Goal: Transaction & Acquisition: Purchase product/service

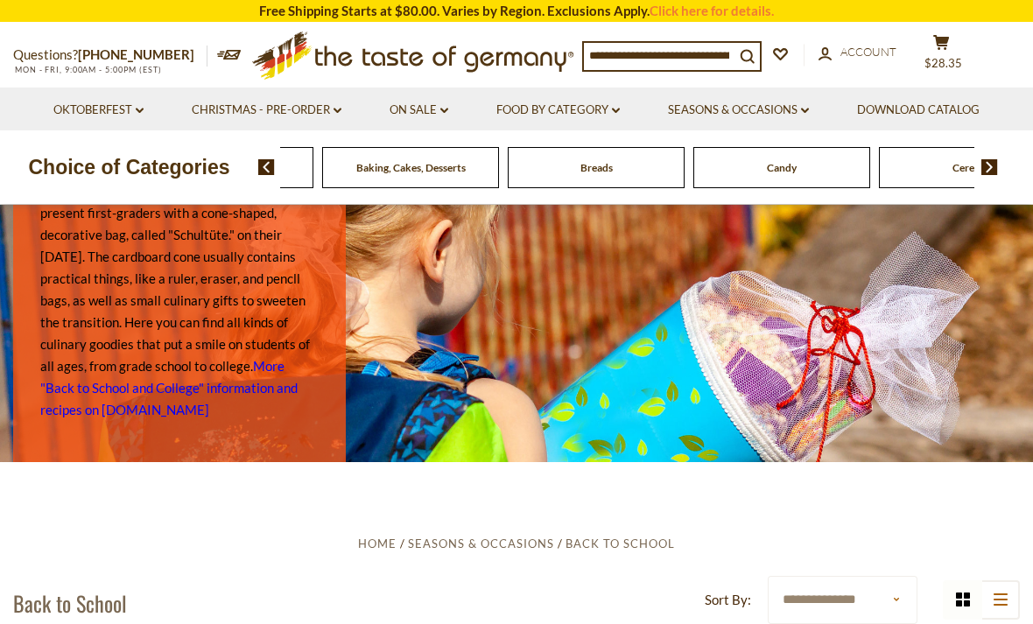
click at [128, 172] on div "Beverages" at bounding box center [39, 167] width 177 height 41
click at [128, 172] on div "Breads" at bounding box center [39, 167] width 177 height 41
click at [704, 61] on input at bounding box center [659, 55] width 151 height 25
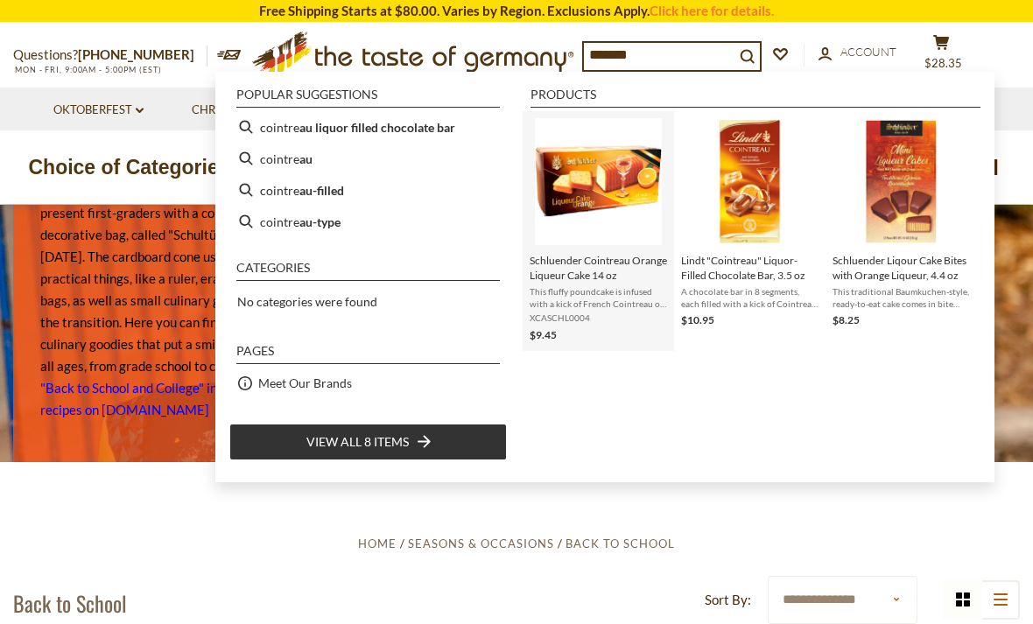
type input "*******"
click at [611, 268] on span "Schluender Cointreau Orange Liqueur Cake 14 oz" at bounding box center [598, 268] width 137 height 30
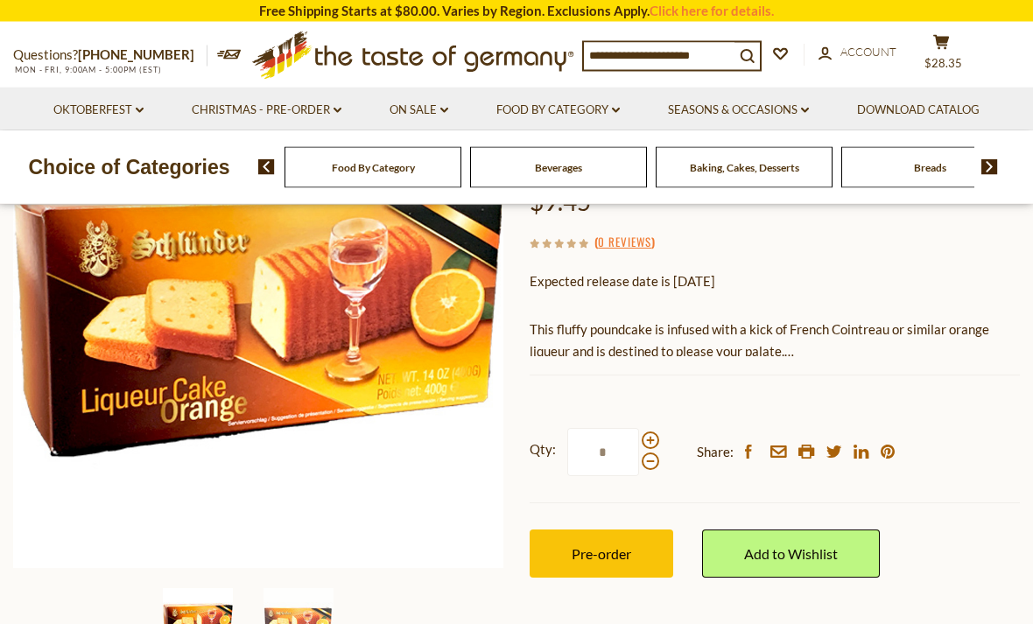
scroll to position [230, 0]
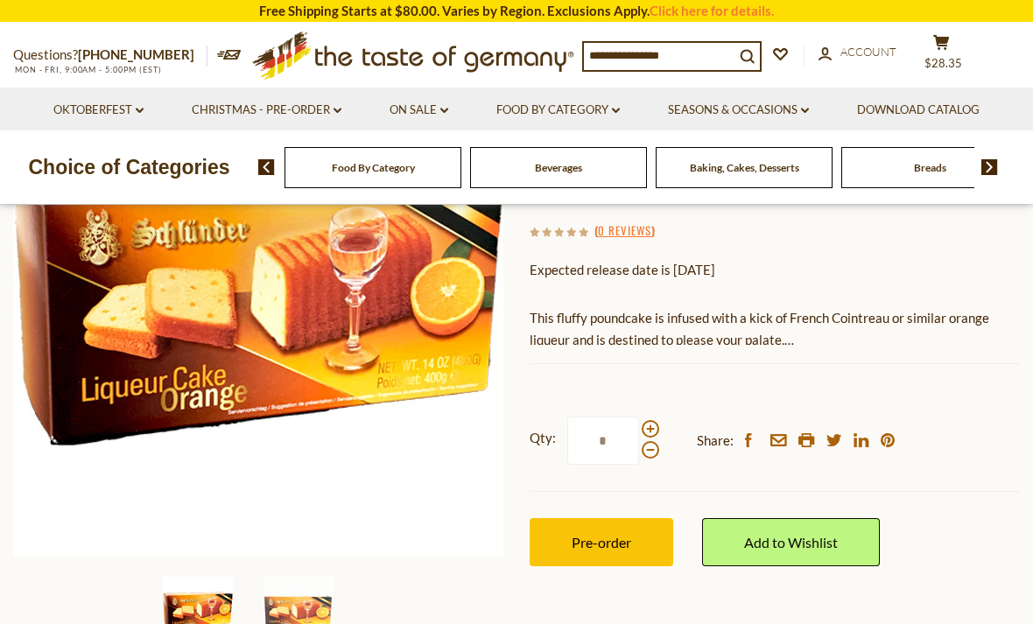
click at [652, 424] on span at bounding box center [651, 429] width 18 height 18
click at [639, 424] on input "*" at bounding box center [603, 441] width 72 height 48
type input "*"
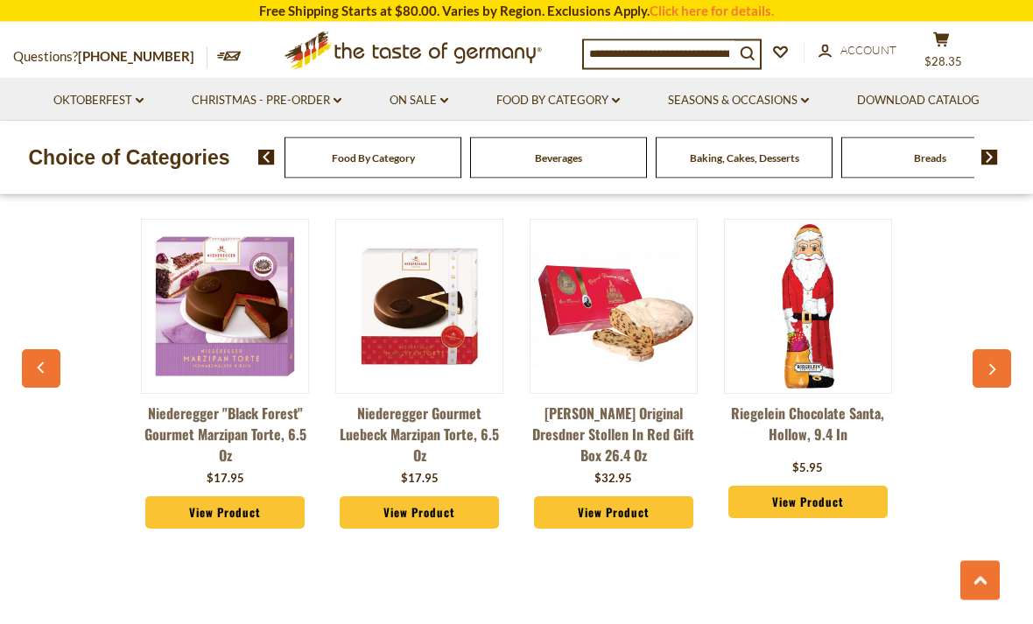
scroll to position [1264, 0]
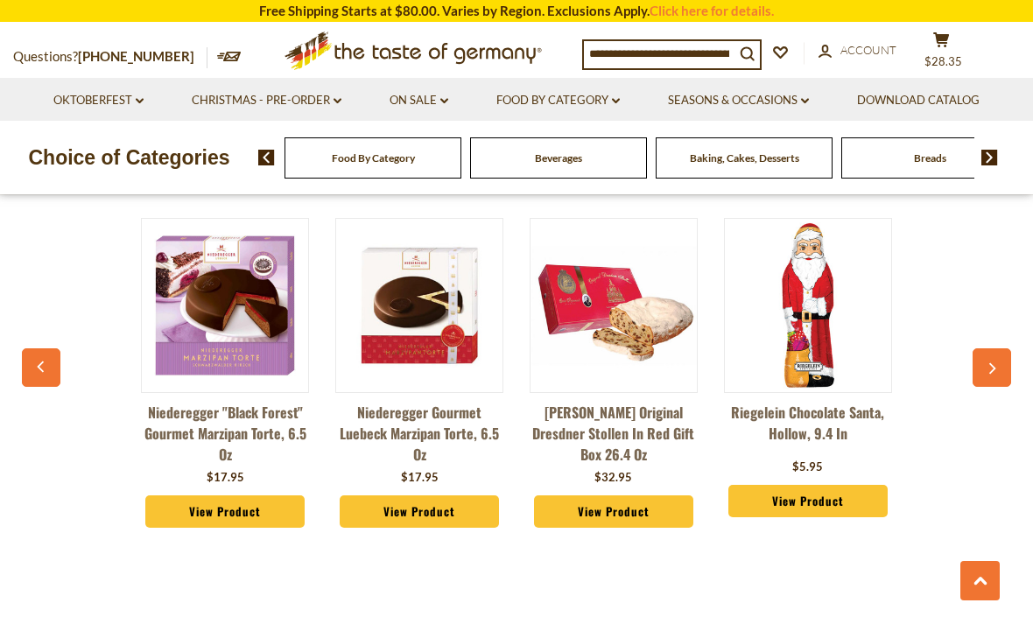
click at [993, 374] on icon "button" at bounding box center [991, 369] width 11 height 12
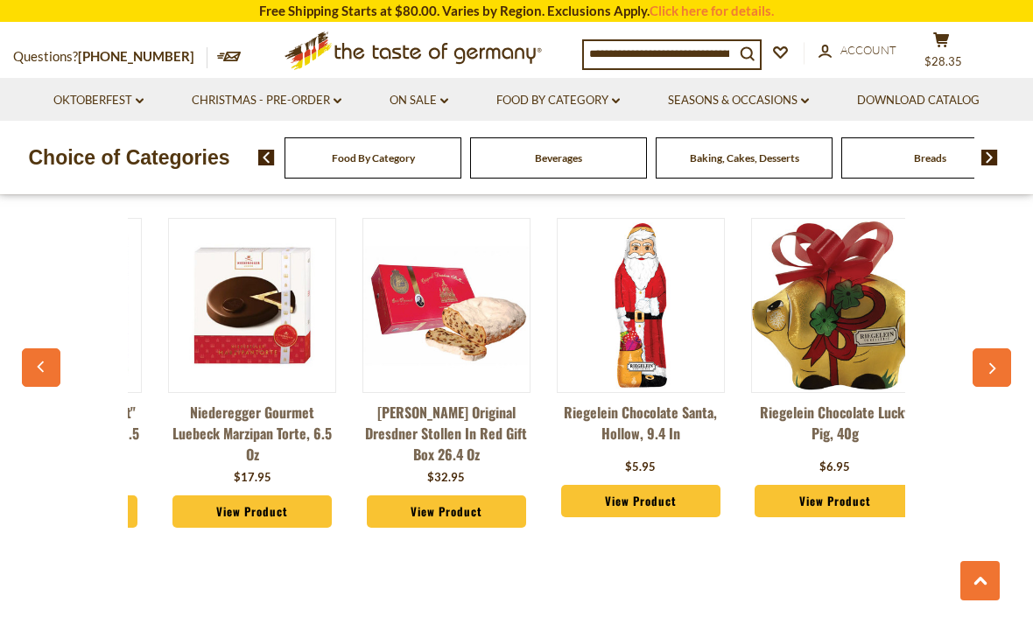
scroll to position [0, 194]
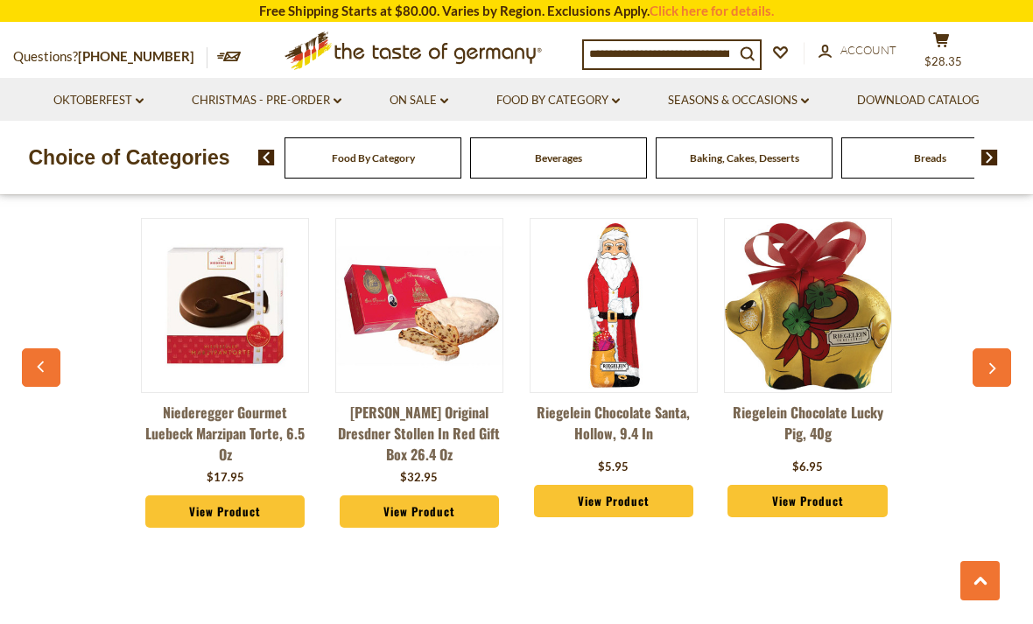
click at [986, 371] on icon "button" at bounding box center [991, 369] width 11 height 12
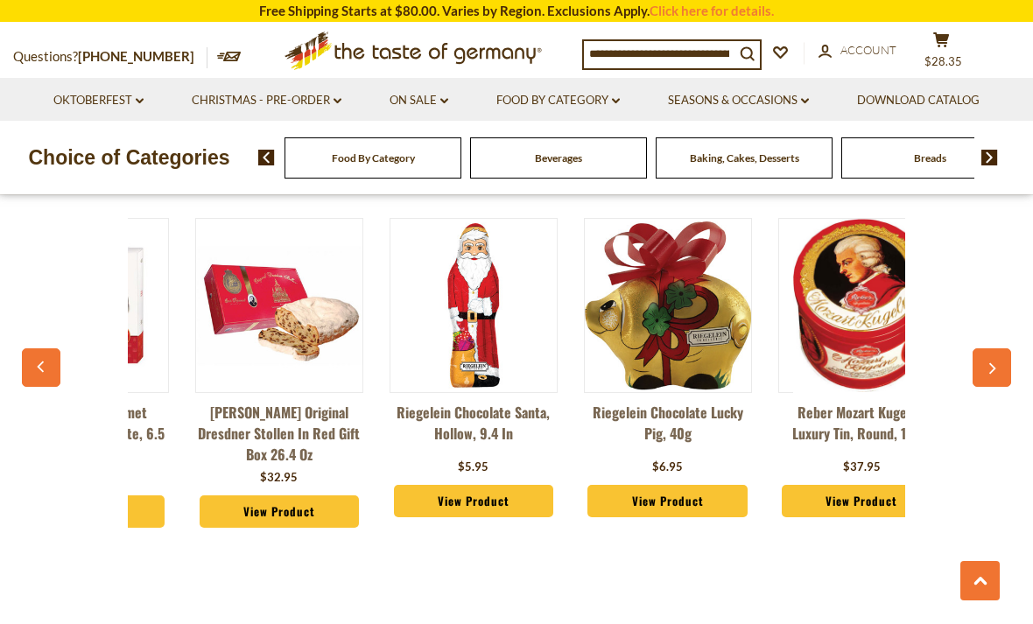
scroll to position [0, 389]
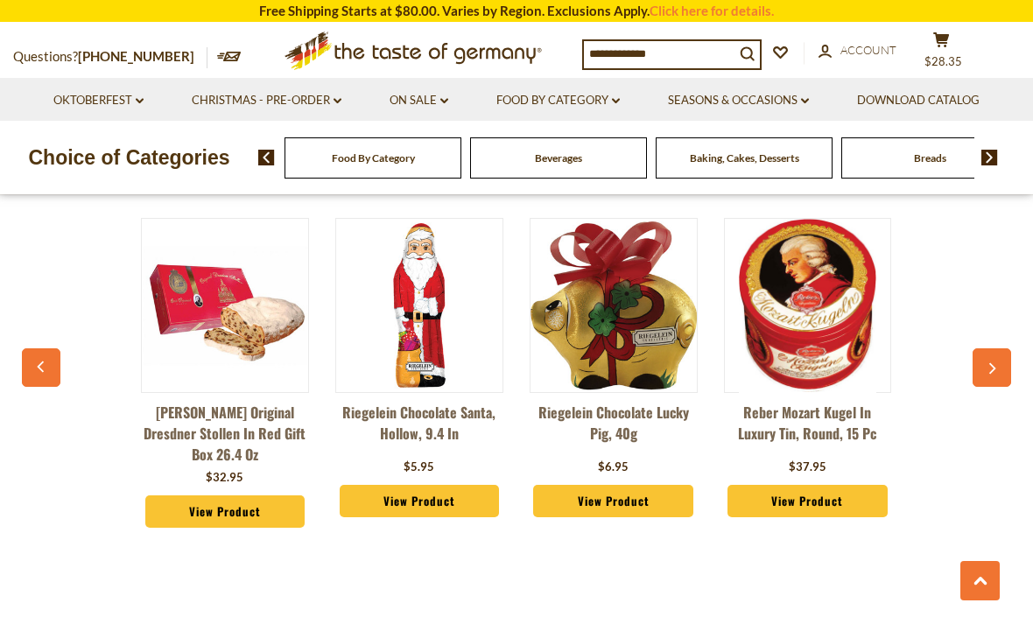
click at [1001, 367] on button "button" at bounding box center [991, 367] width 39 height 39
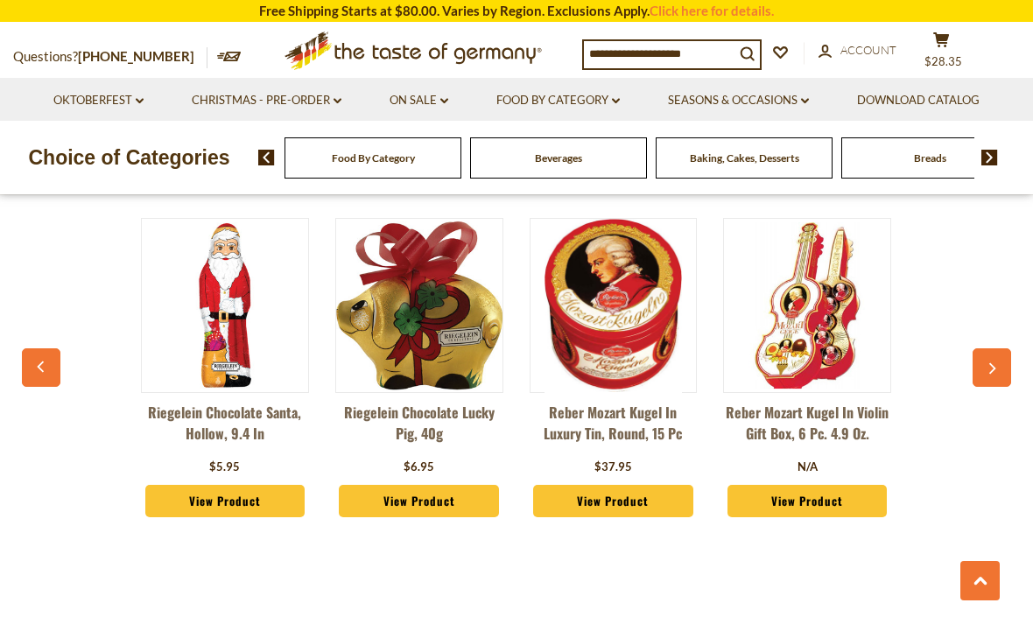
click at [1006, 371] on button "button" at bounding box center [991, 367] width 39 height 39
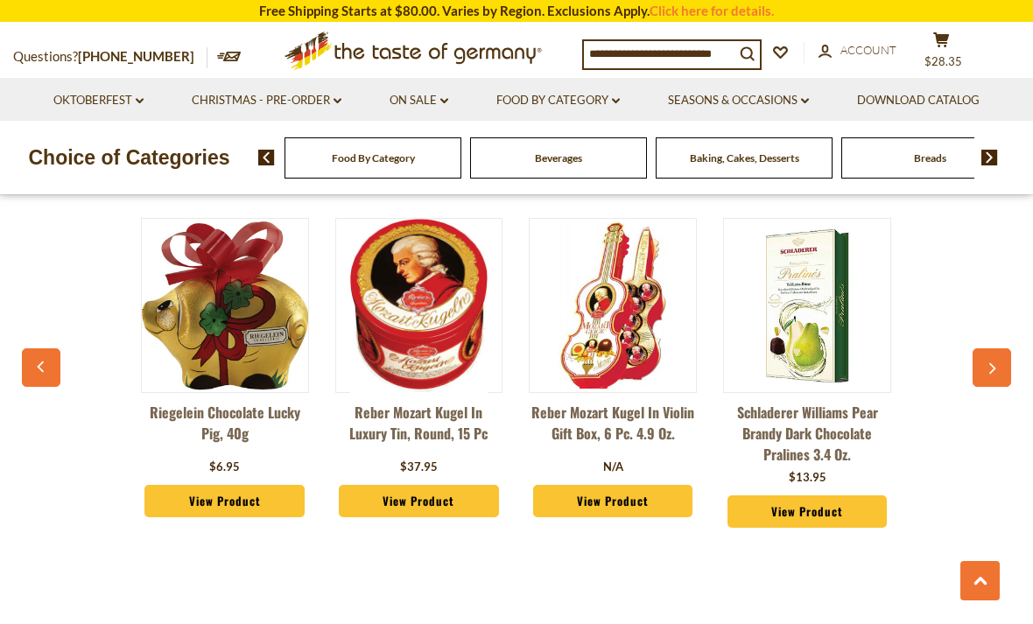
click at [987, 363] on icon "button" at bounding box center [991, 369] width 11 height 12
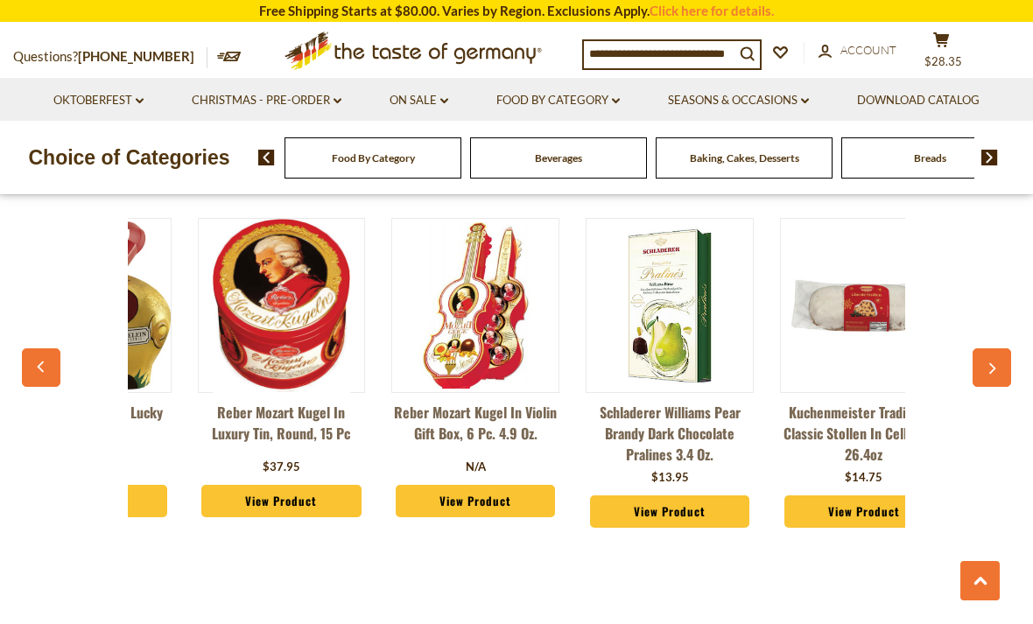
scroll to position [0, 972]
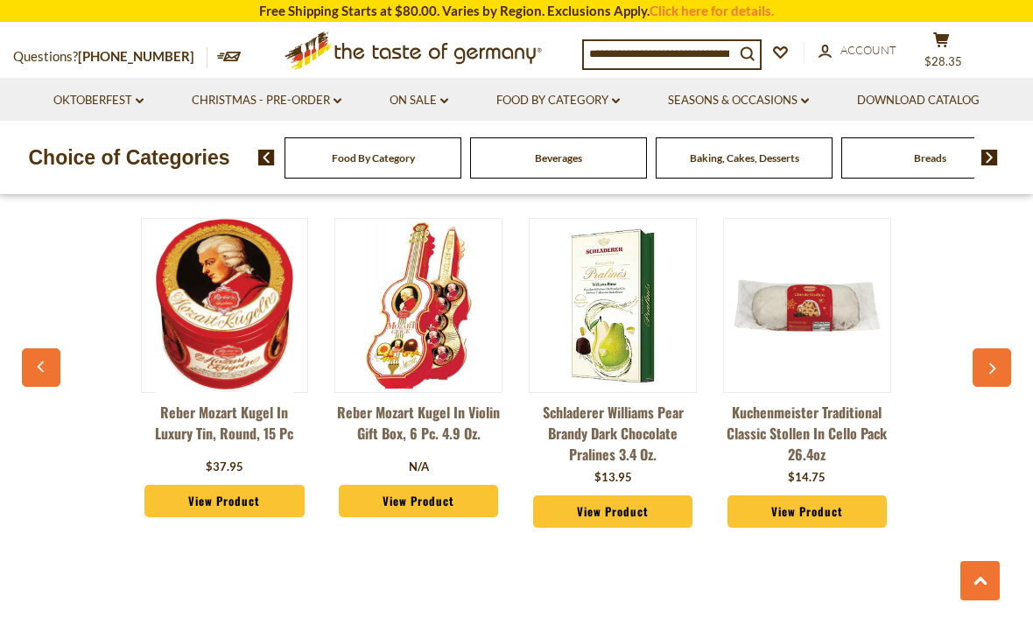
click at [990, 364] on icon "button" at bounding box center [992, 368] width 7 height 11
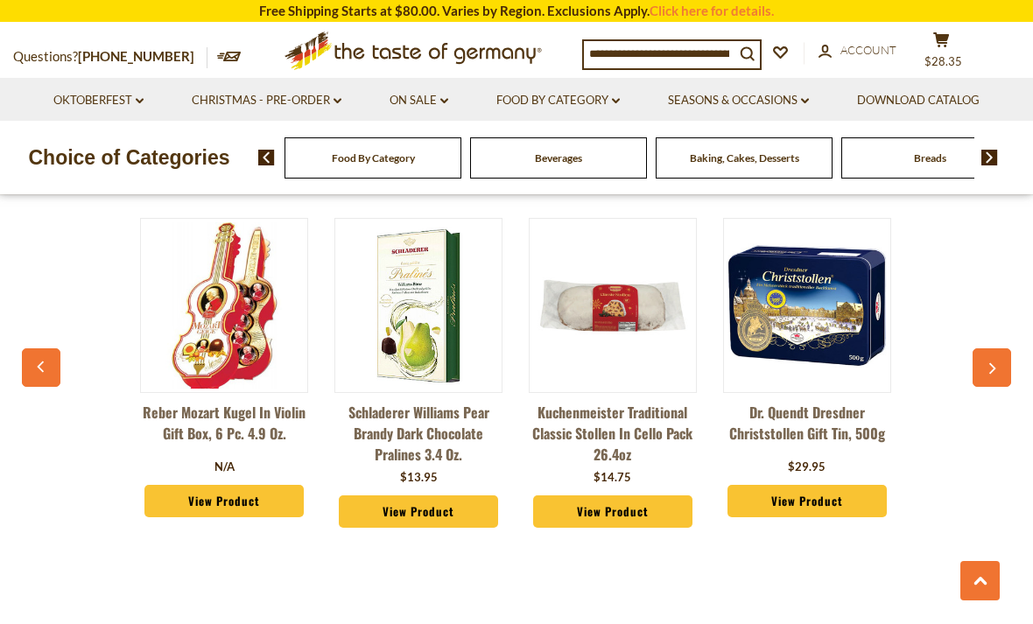
click at [986, 358] on button "button" at bounding box center [991, 367] width 39 height 39
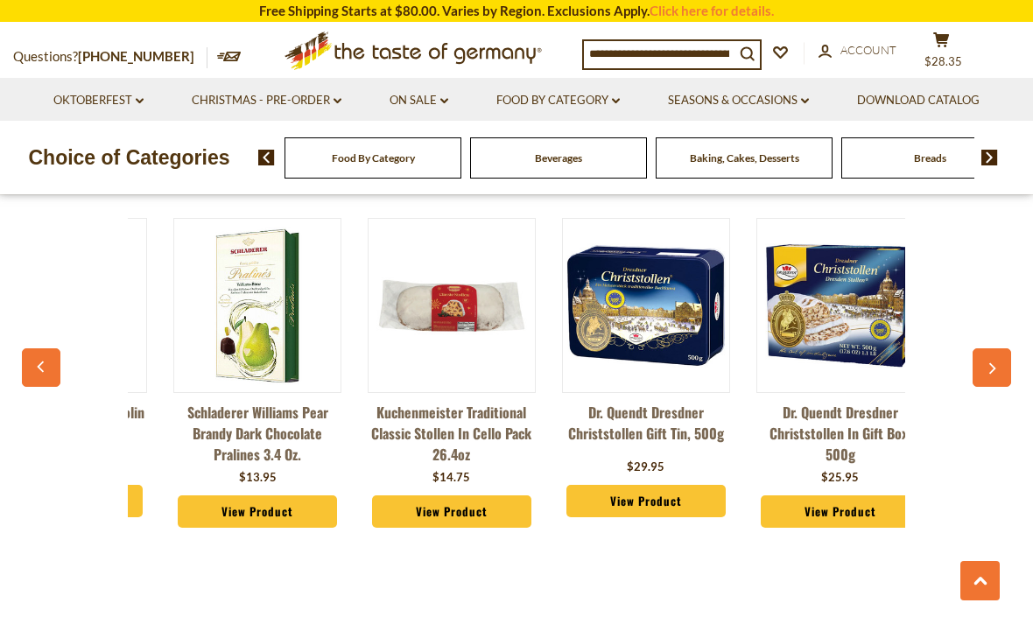
scroll to position [0, 1360]
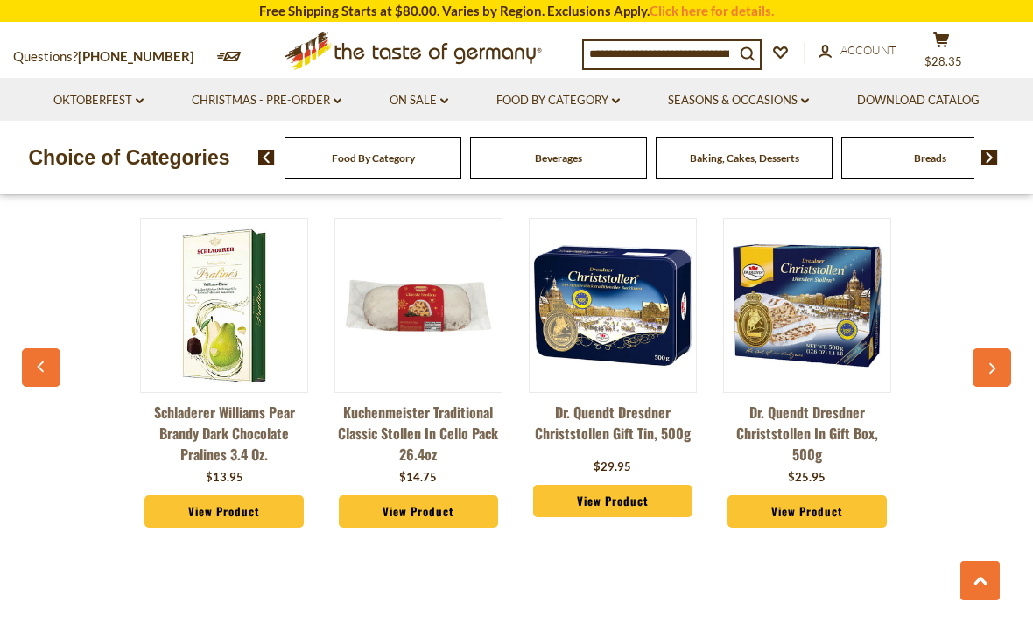
click at [989, 368] on icon "button" at bounding box center [991, 369] width 11 height 12
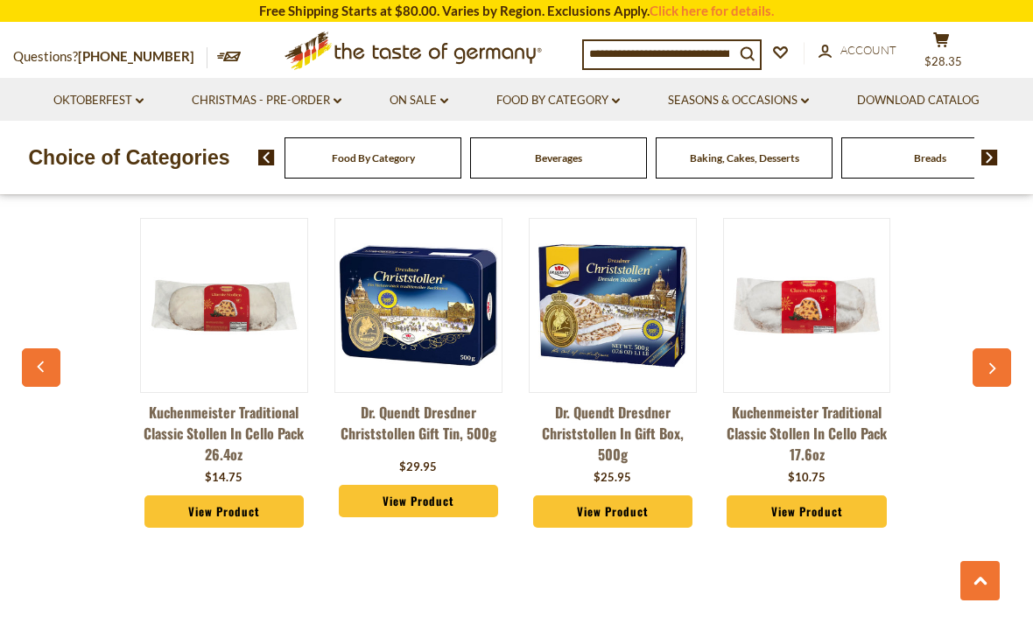
click at [994, 370] on icon "button" at bounding box center [991, 369] width 11 height 12
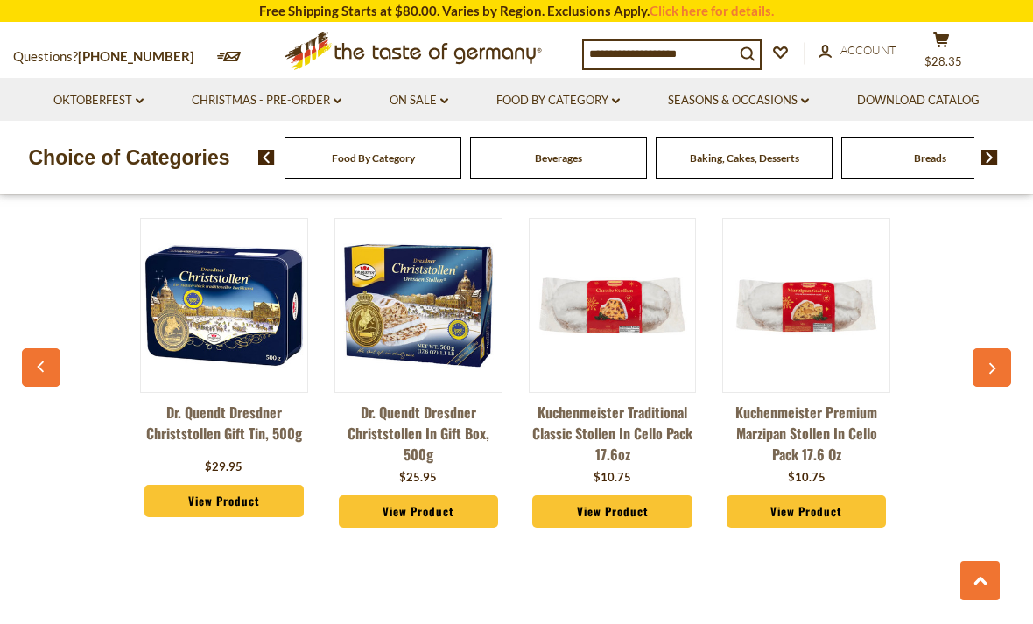
click at [991, 375] on button "button" at bounding box center [991, 367] width 39 height 39
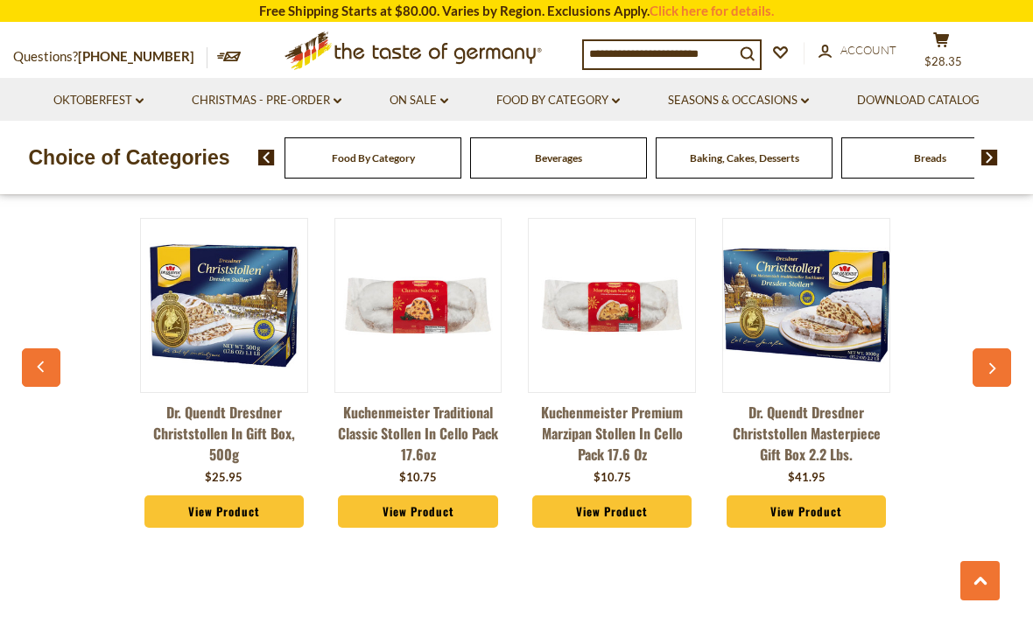
click at [989, 371] on icon "button" at bounding box center [991, 369] width 11 height 12
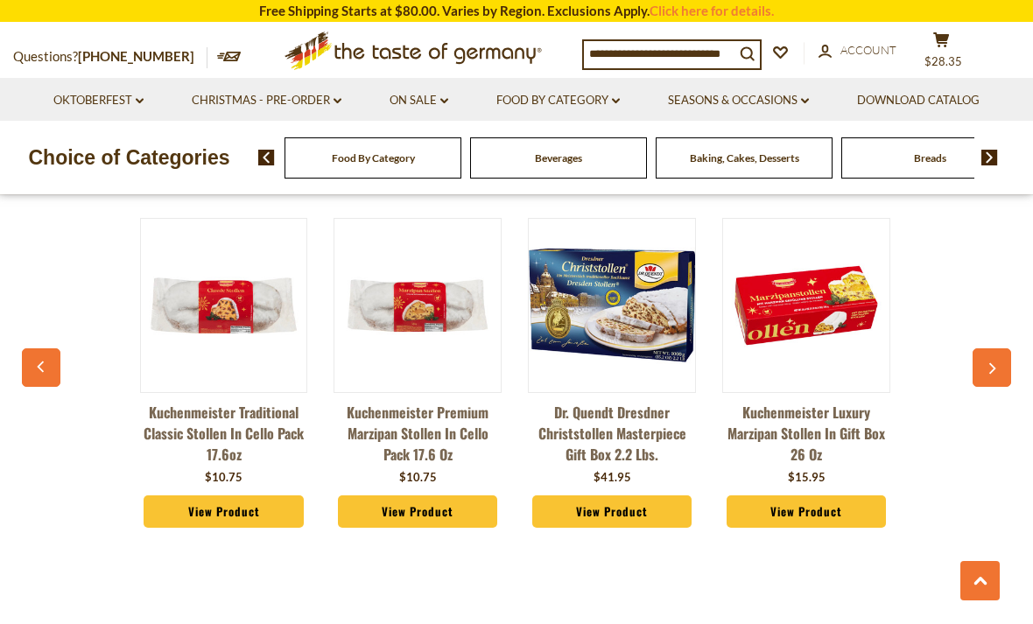
click at [985, 375] on button "button" at bounding box center [991, 367] width 39 height 39
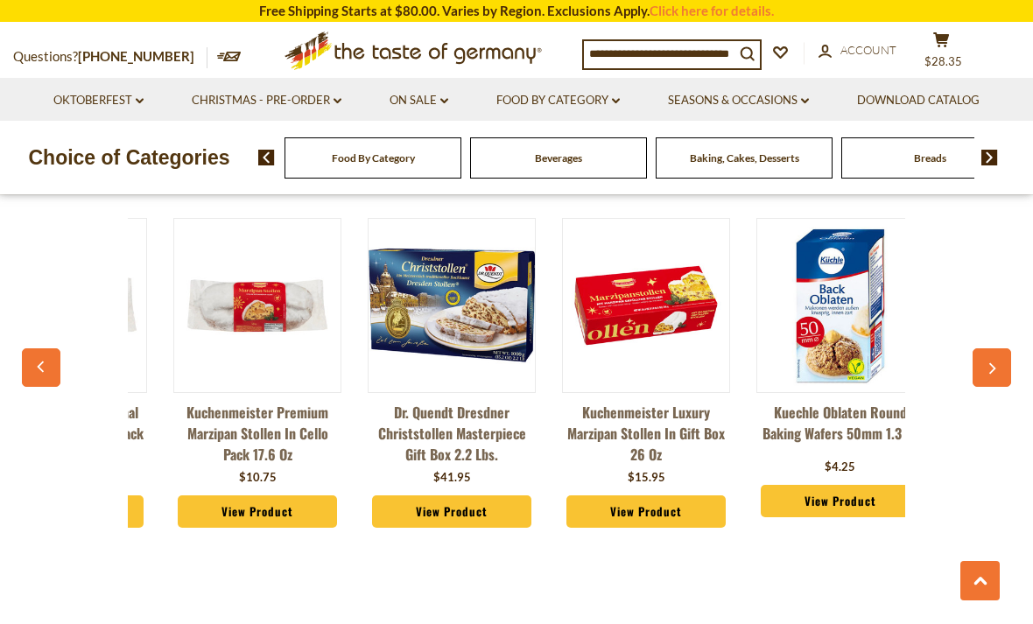
scroll to position [0, 2332]
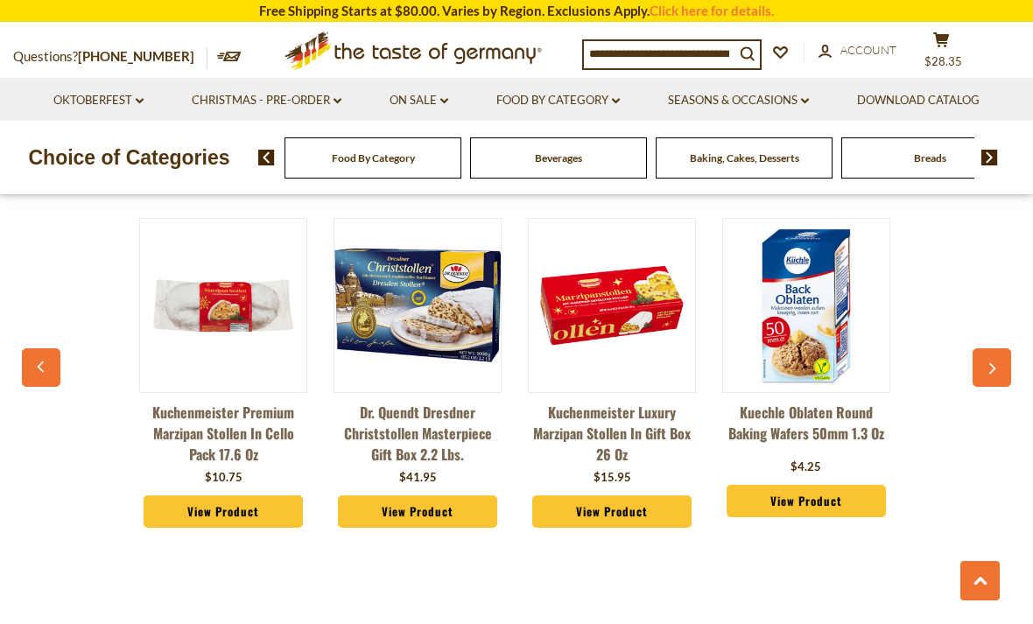
click at [989, 368] on icon "button" at bounding box center [991, 369] width 11 height 12
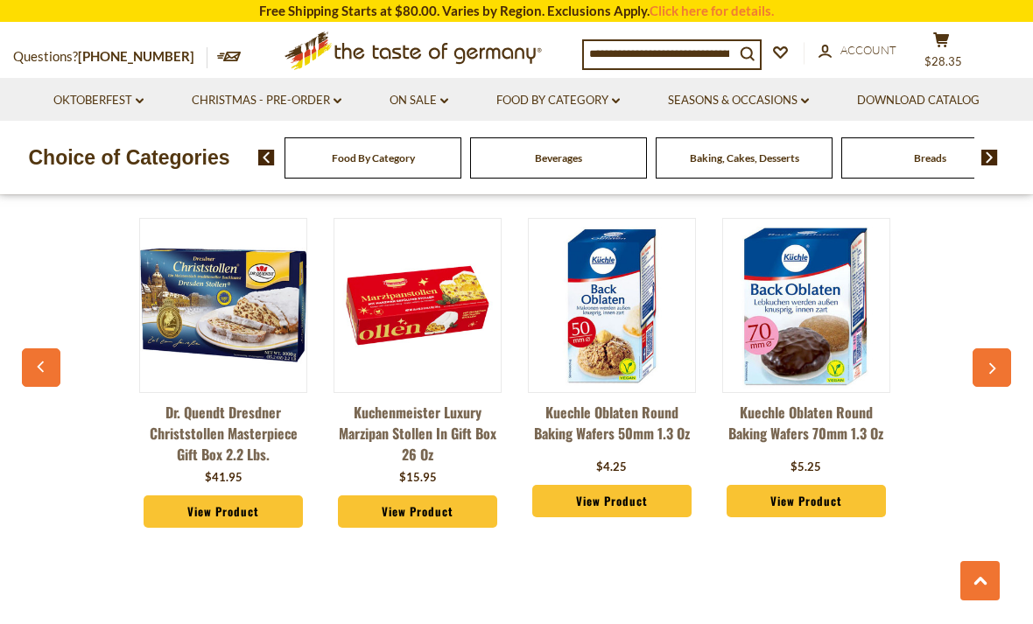
click at [987, 371] on icon "button" at bounding box center [991, 369] width 11 height 12
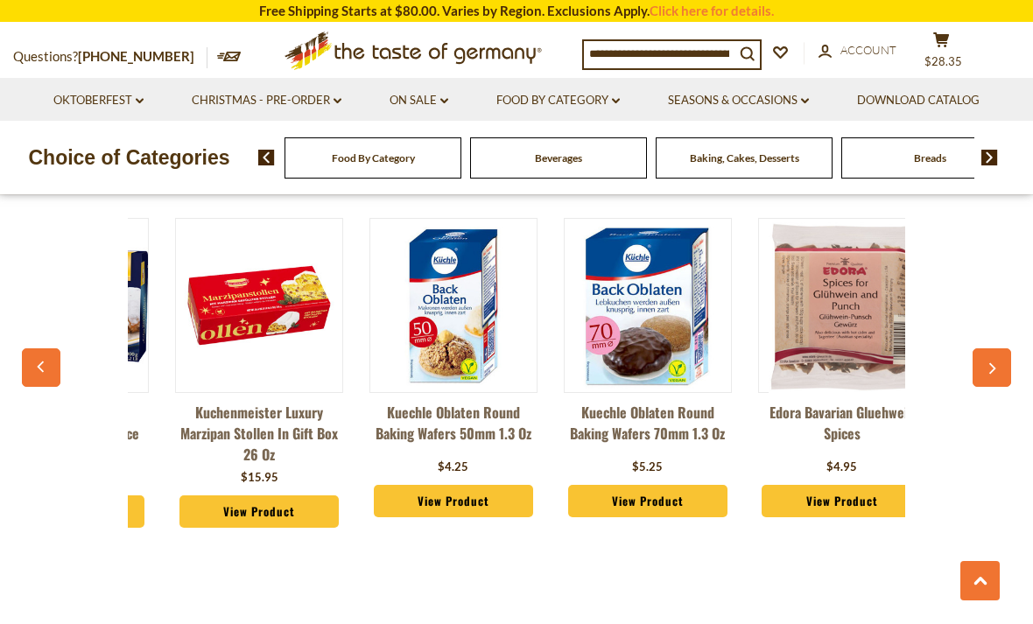
scroll to position [0, 2720]
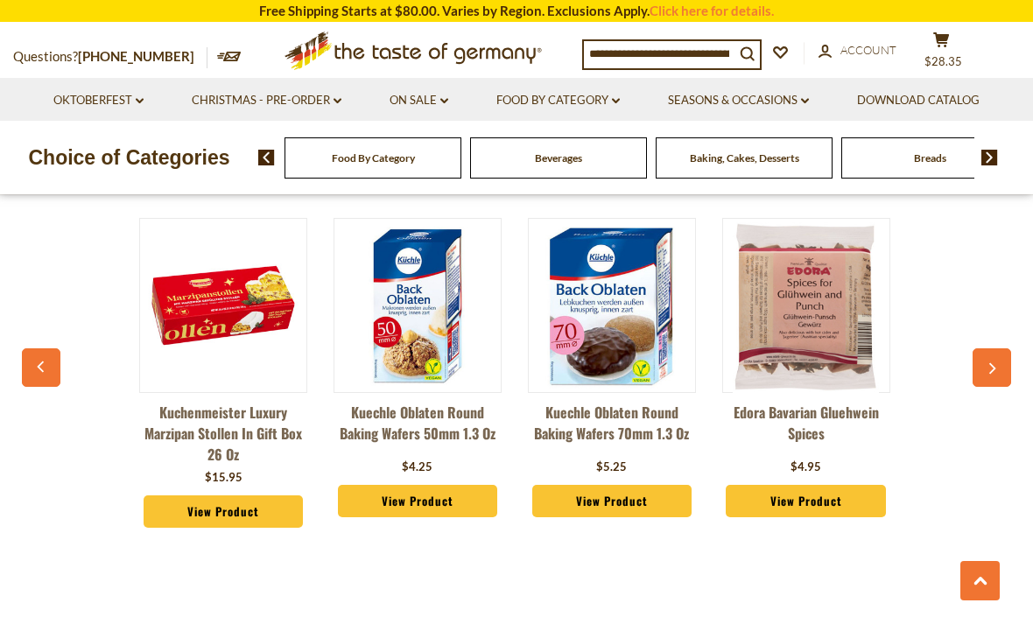
click at [986, 355] on button "button" at bounding box center [991, 367] width 39 height 39
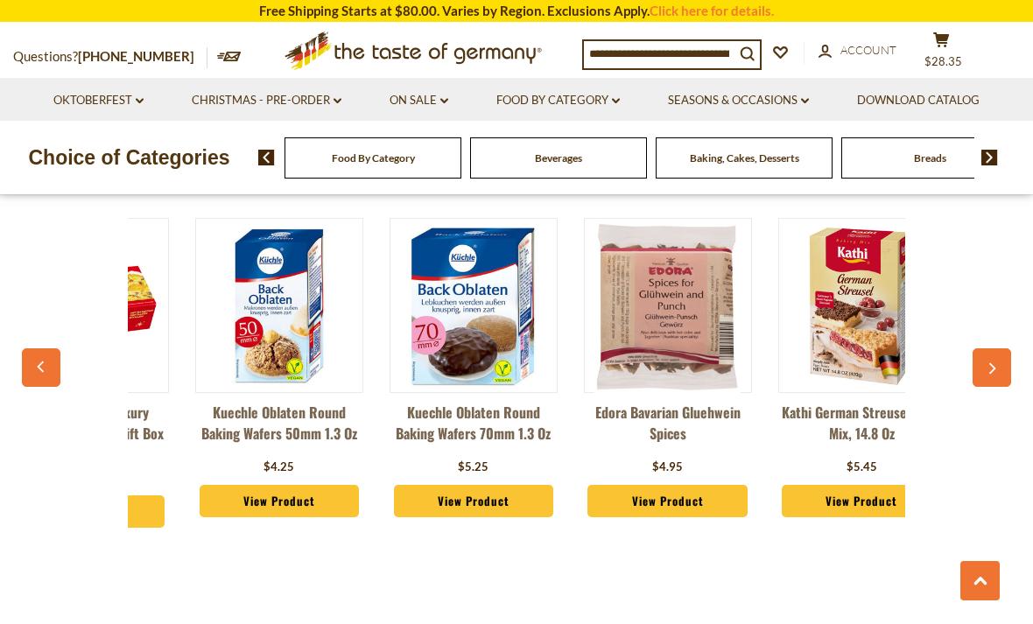
scroll to position [0, 2915]
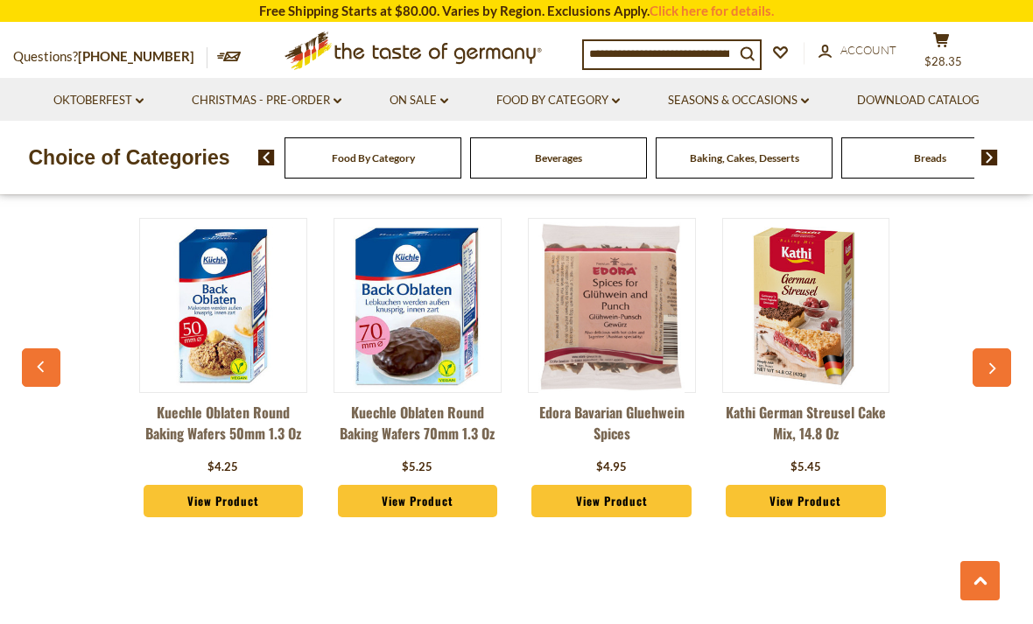
click at [993, 361] on button "button" at bounding box center [991, 367] width 39 height 39
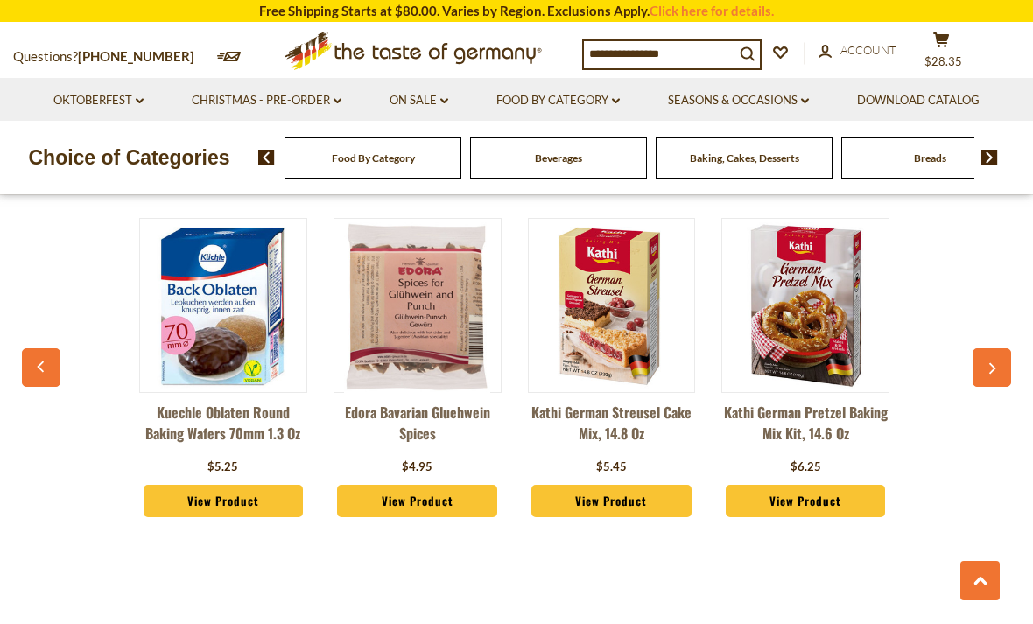
click at [981, 361] on button "button" at bounding box center [991, 367] width 39 height 39
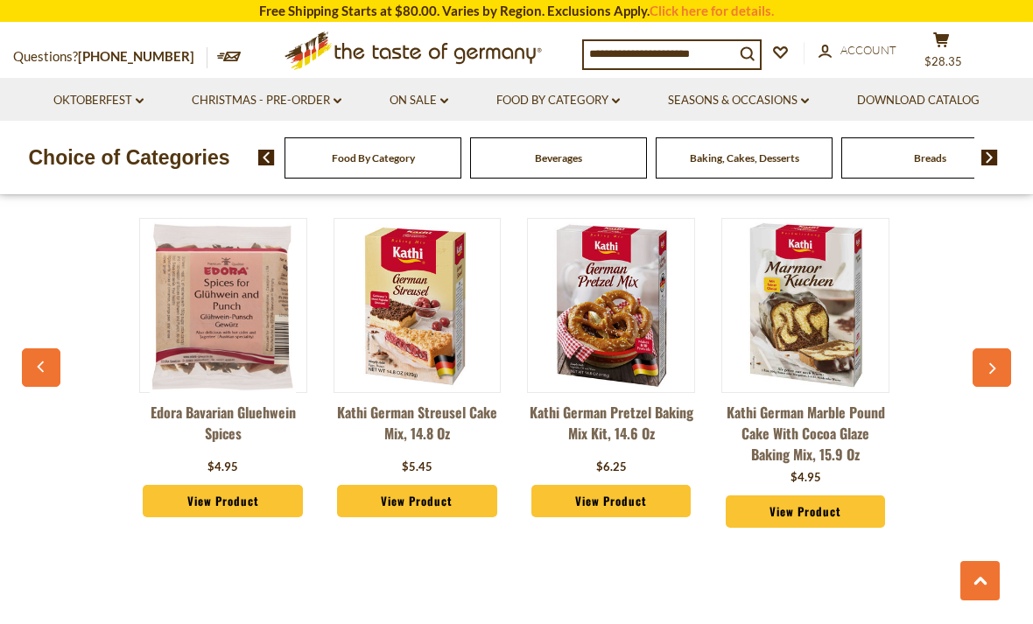
click at [983, 367] on button "button" at bounding box center [991, 367] width 39 height 39
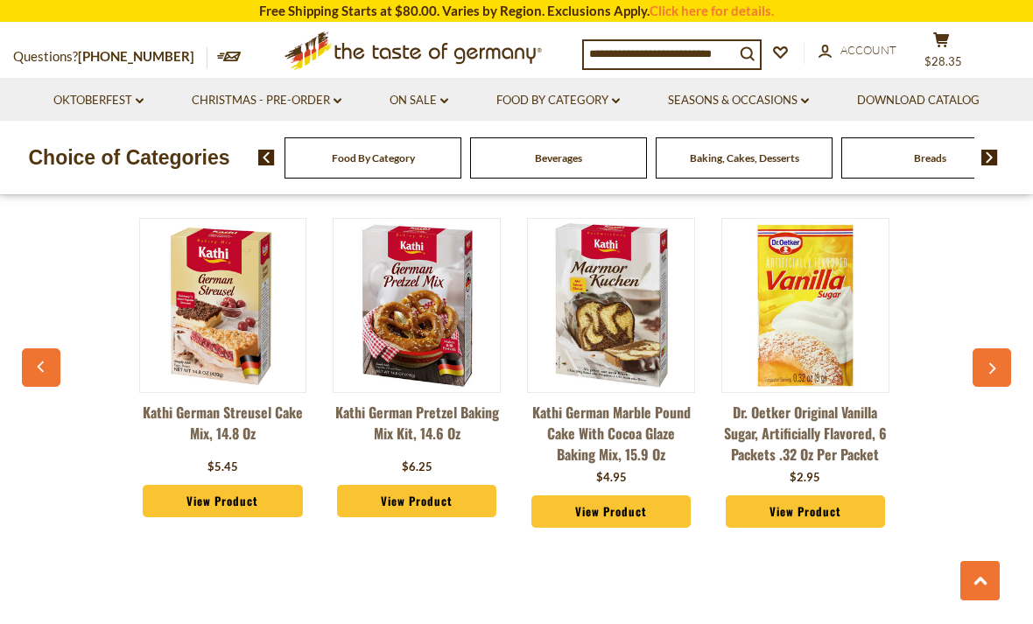
click at [980, 367] on button "button" at bounding box center [991, 367] width 39 height 39
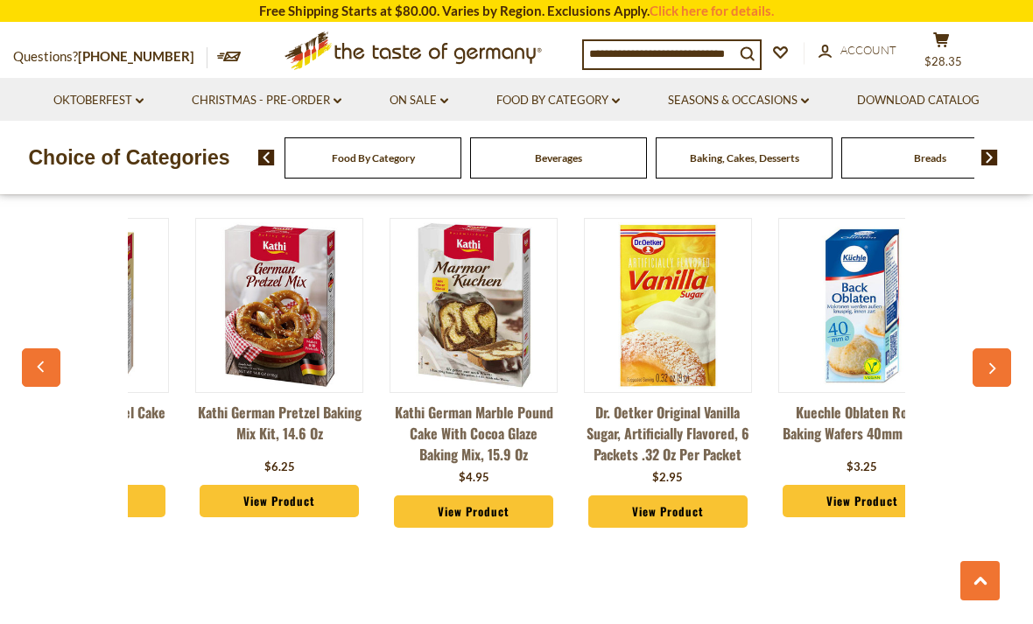
scroll to position [0, 3689]
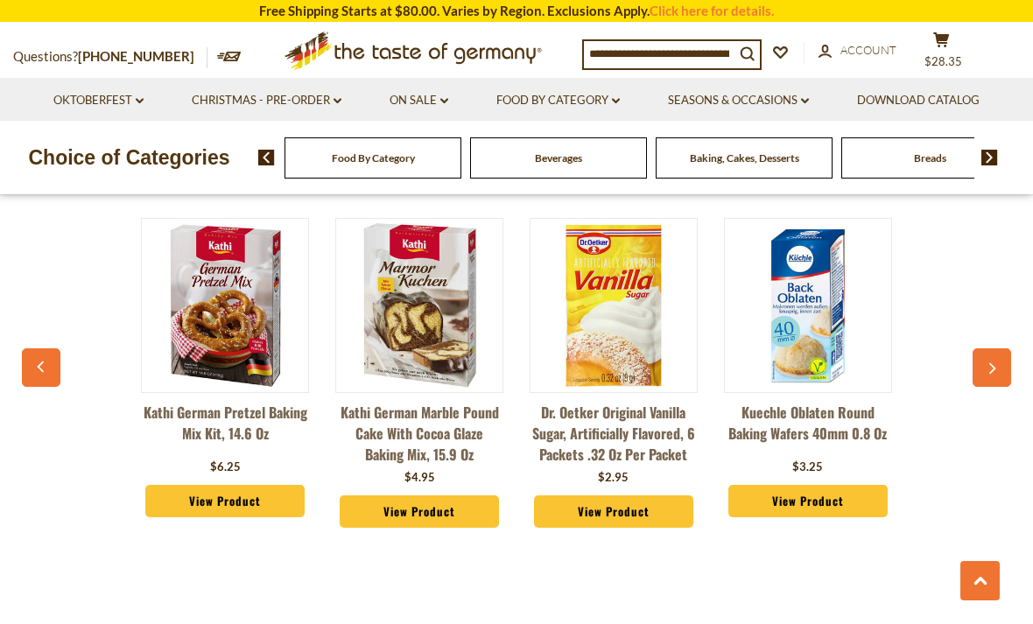
click at [980, 365] on button "button" at bounding box center [991, 367] width 39 height 39
click at [980, 361] on button "button" at bounding box center [991, 367] width 39 height 39
click at [995, 373] on icon "button" at bounding box center [991, 369] width 11 height 12
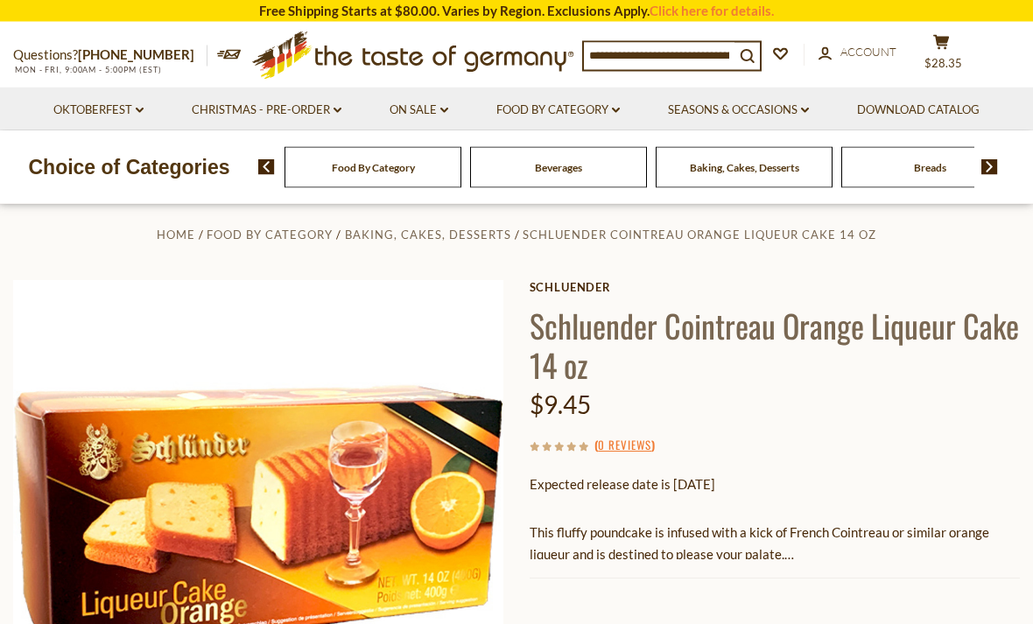
scroll to position [0, 0]
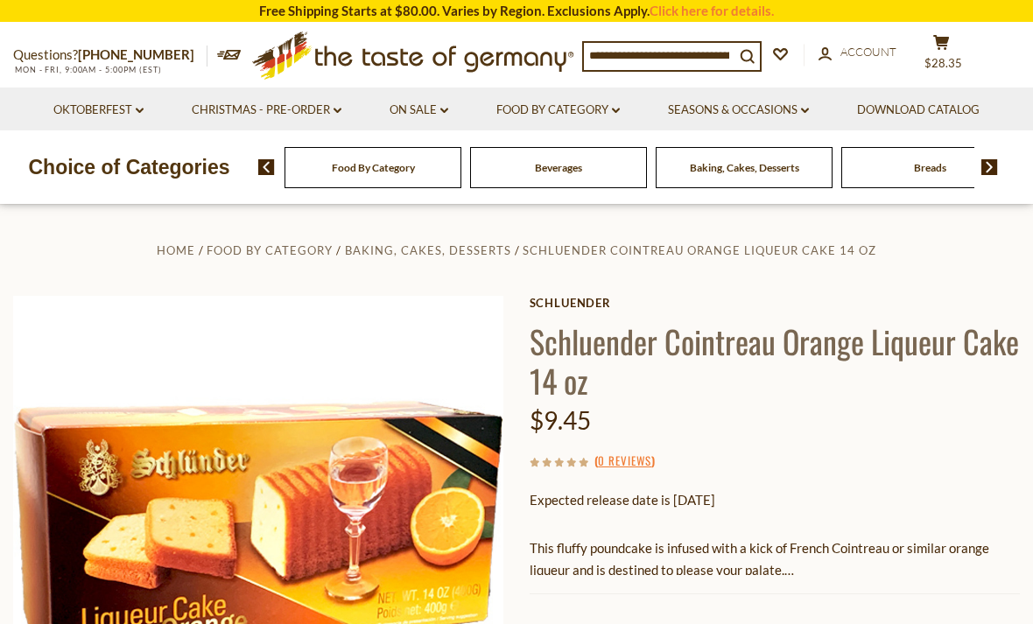
click at [733, 7] on link "Click here for details." at bounding box center [711, 11] width 124 height 16
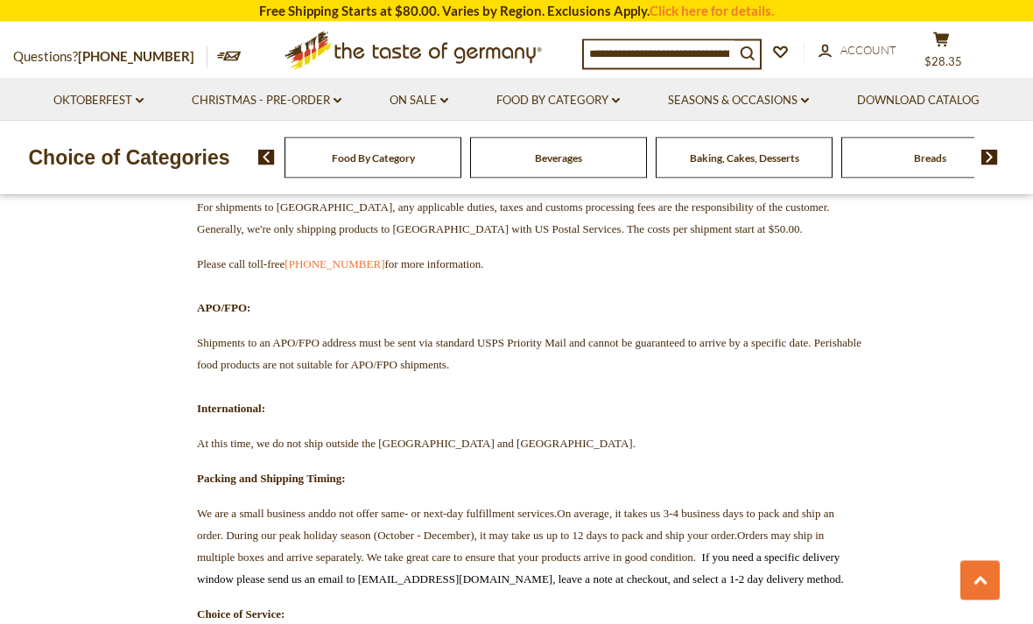
scroll to position [1645, 0]
